Goal: Navigation & Orientation: Find specific page/section

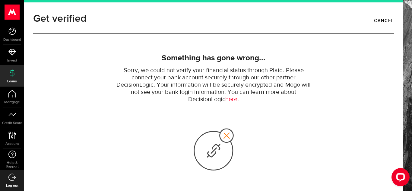
click at [7, 83] on link "Loans" at bounding box center [12, 76] width 24 height 21
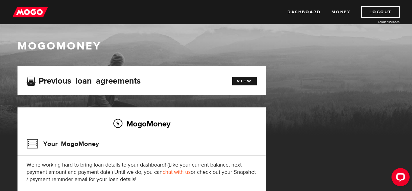
click at [337, 11] on link "Money" at bounding box center [341, 11] width 19 height 11
click at [306, 16] on link "Dashboard" at bounding box center [303, 11] width 33 height 11
